Goal: Task Accomplishment & Management: Manage account settings

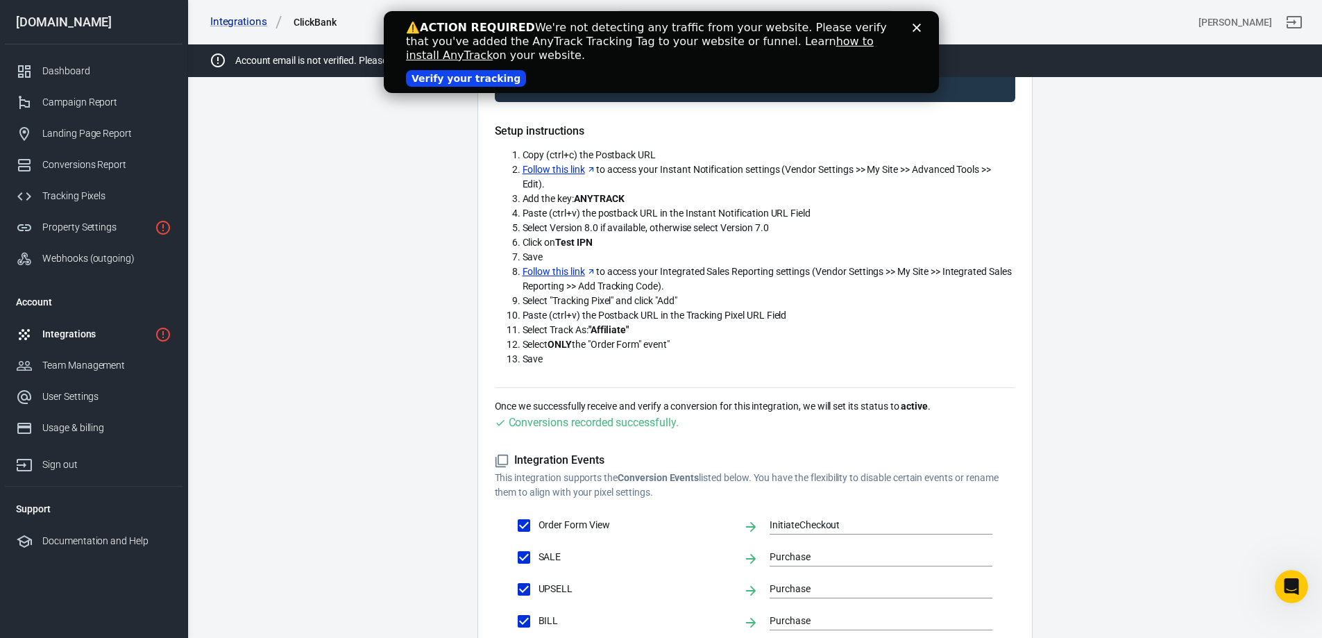
scroll to position [208, 0]
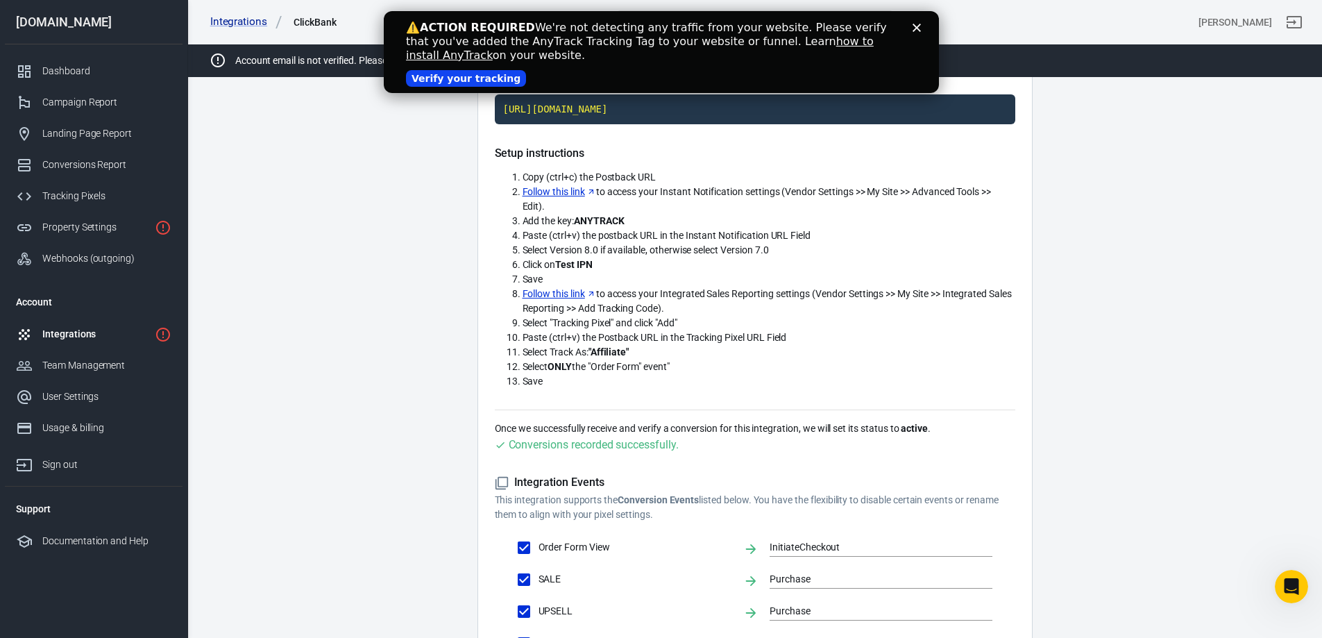
click at [439, 79] on link "Verify your tracking" at bounding box center [465, 78] width 120 height 17
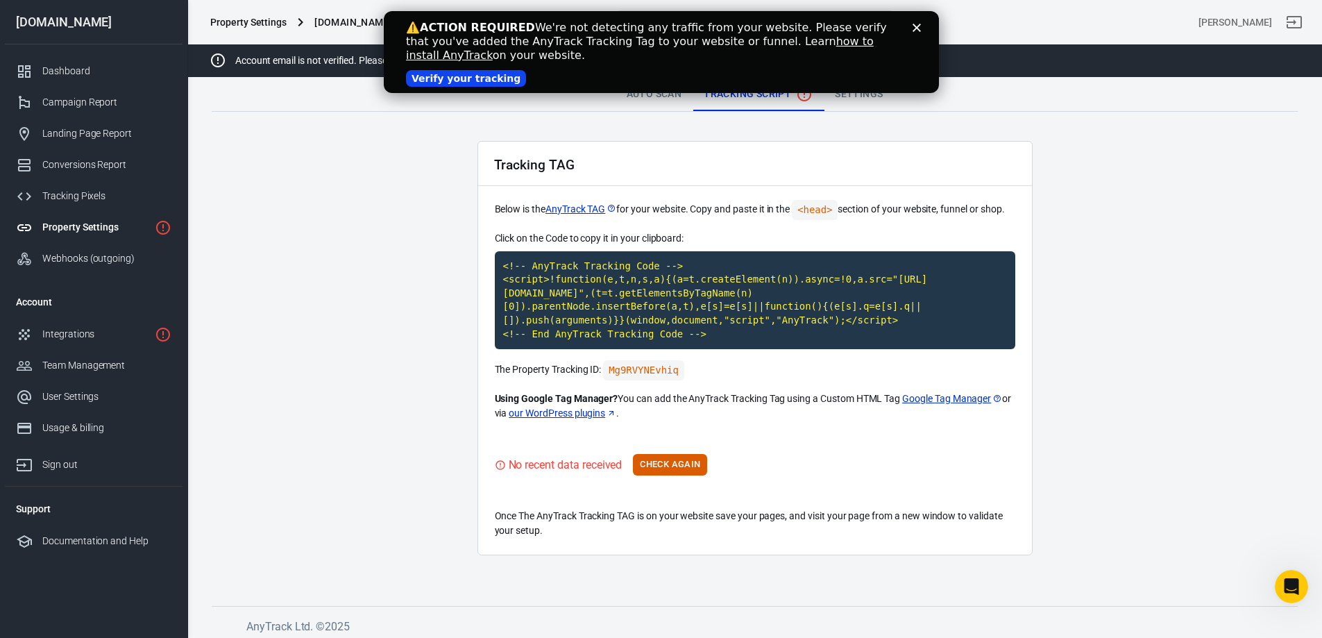
click at [921, 28] on div "Close" at bounding box center [919, 28] width 14 height 8
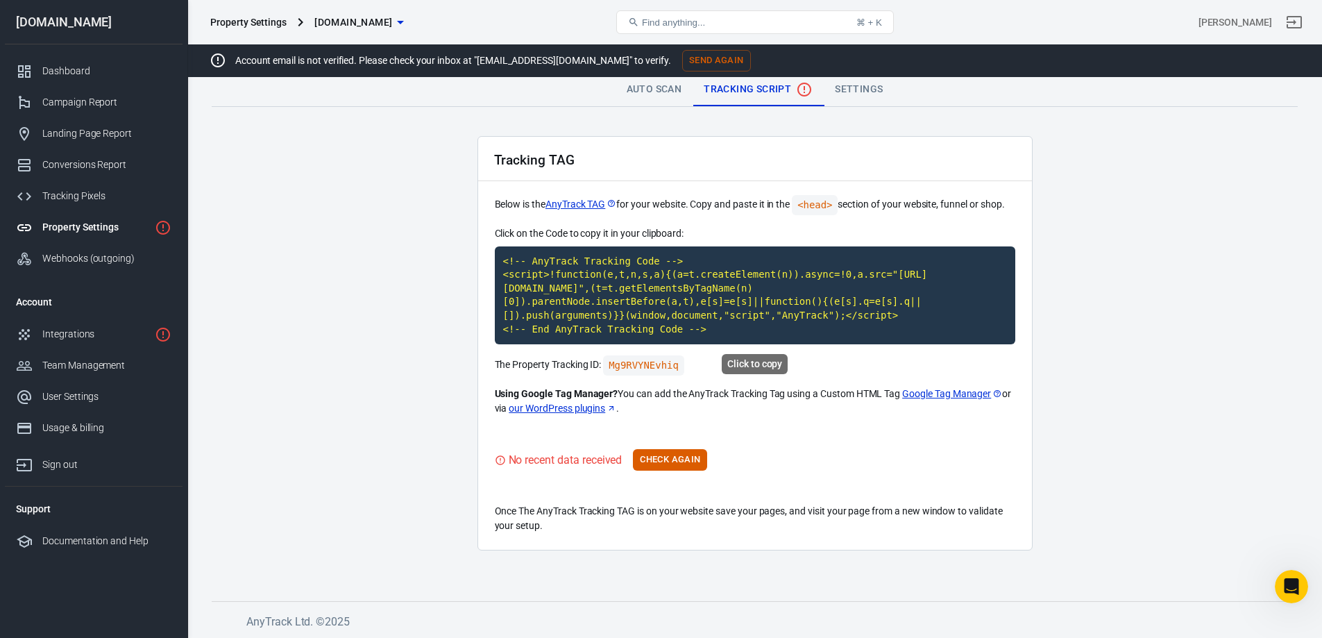
scroll to position [6, 0]
click at [83, 223] on div "Property Settings" at bounding box center [95, 227] width 107 height 15
